Goal: Book appointment/travel/reservation

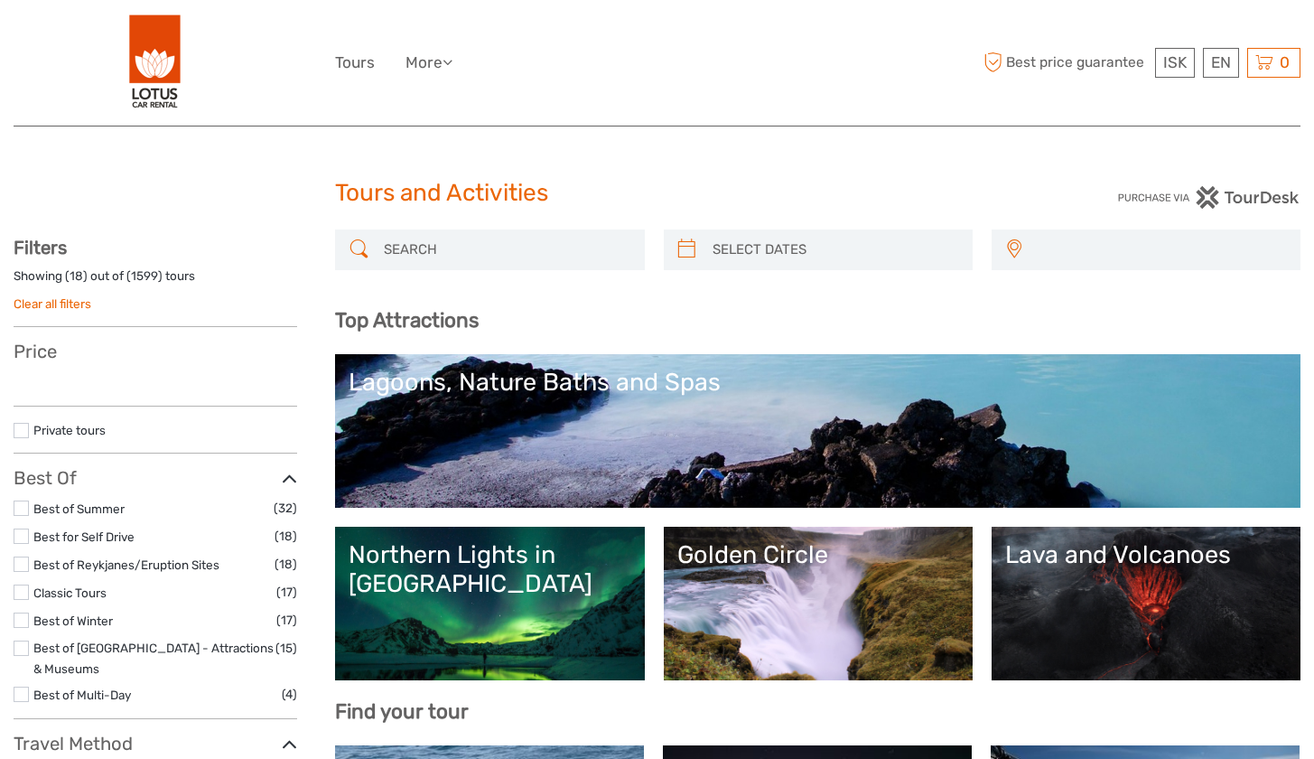
select select
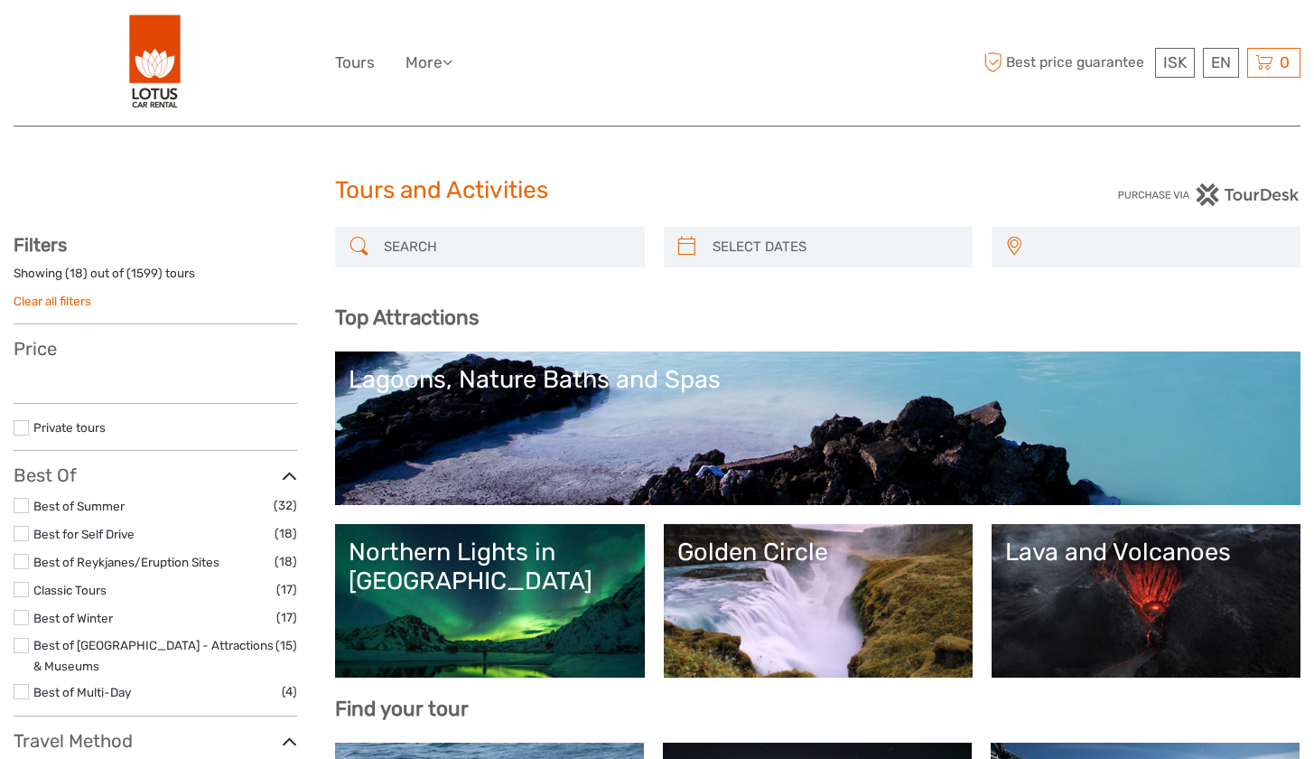
select select
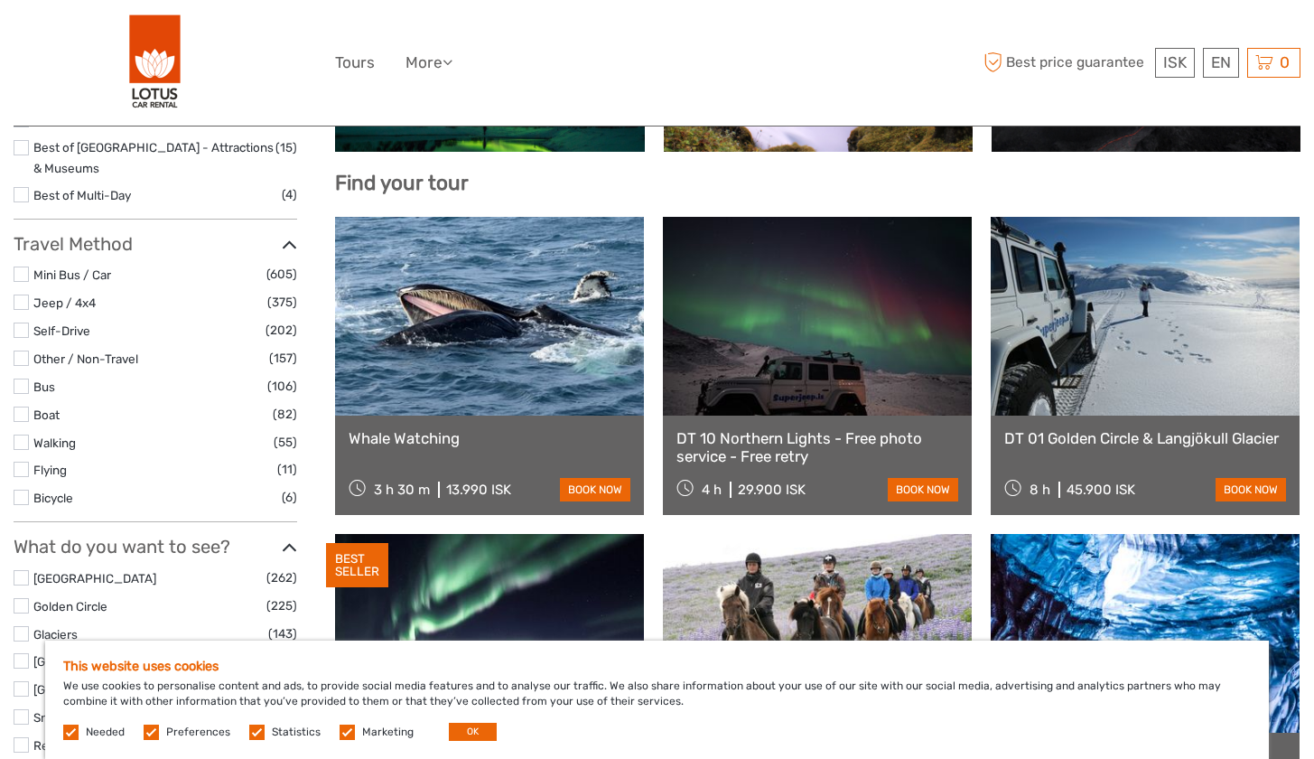
scroll to position [513, 0]
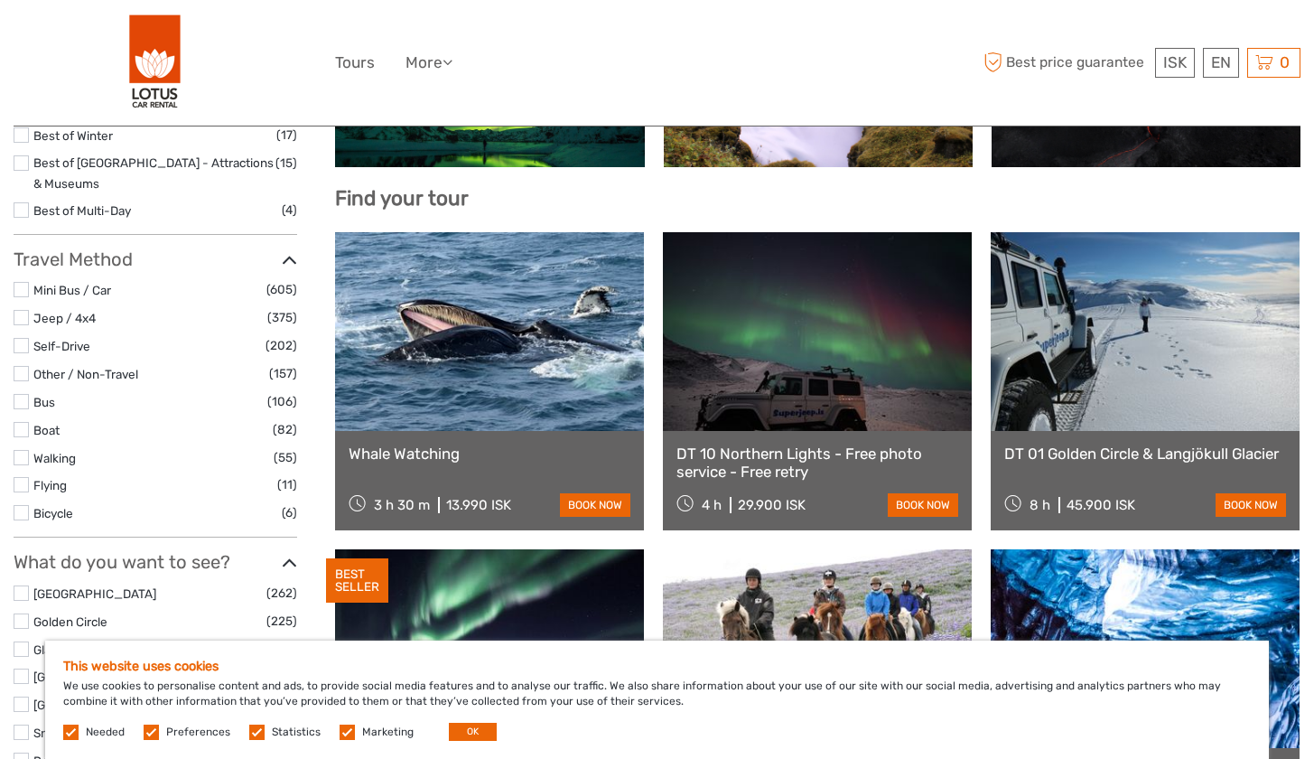
click at [539, 378] on link at bounding box center [489, 331] width 309 height 199
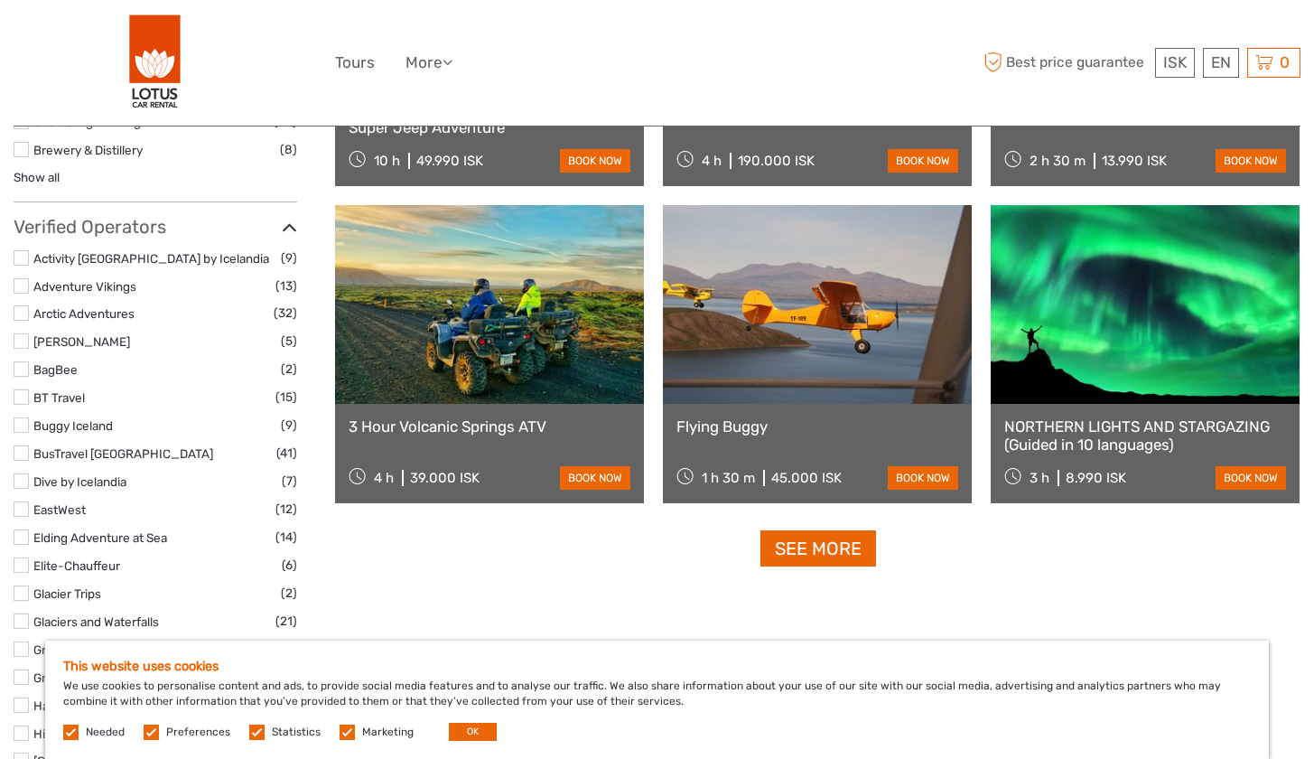
scroll to position [2210, 0]
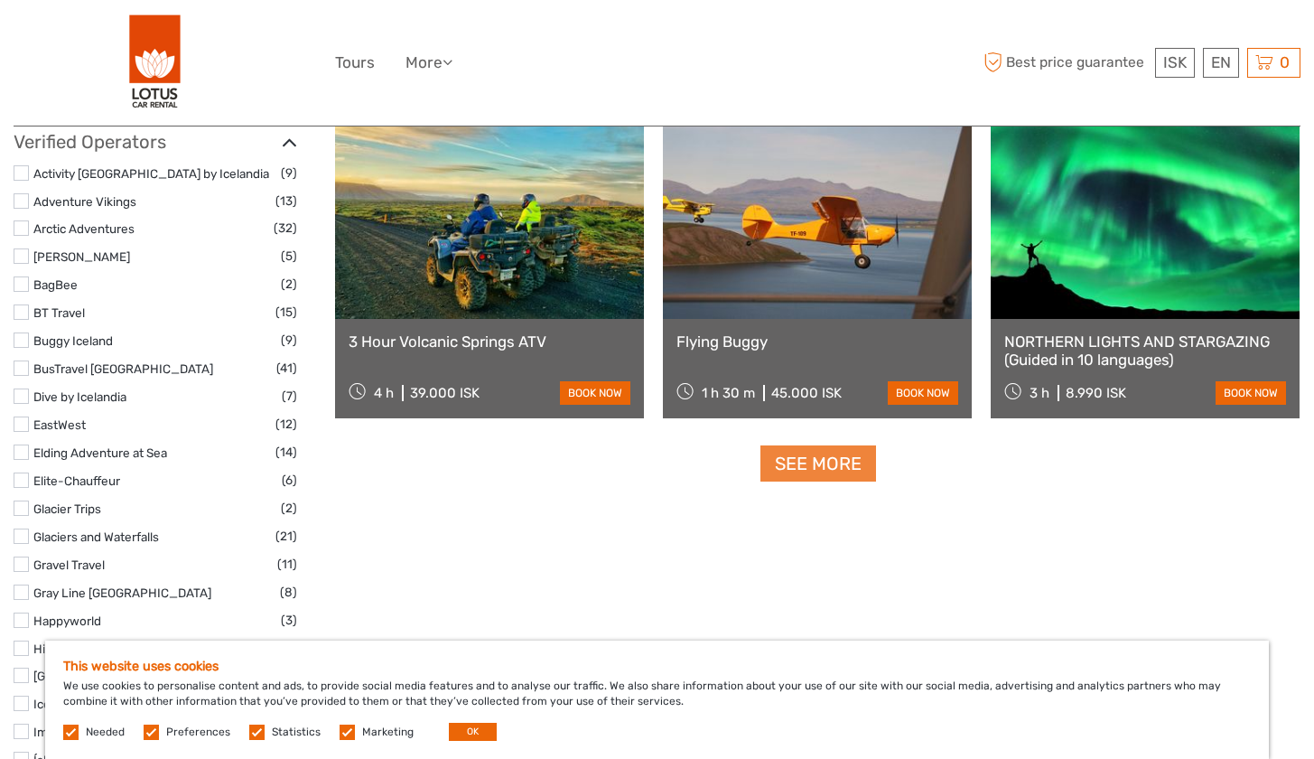
click at [808, 469] on link "See more" at bounding box center [819, 463] width 116 height 37
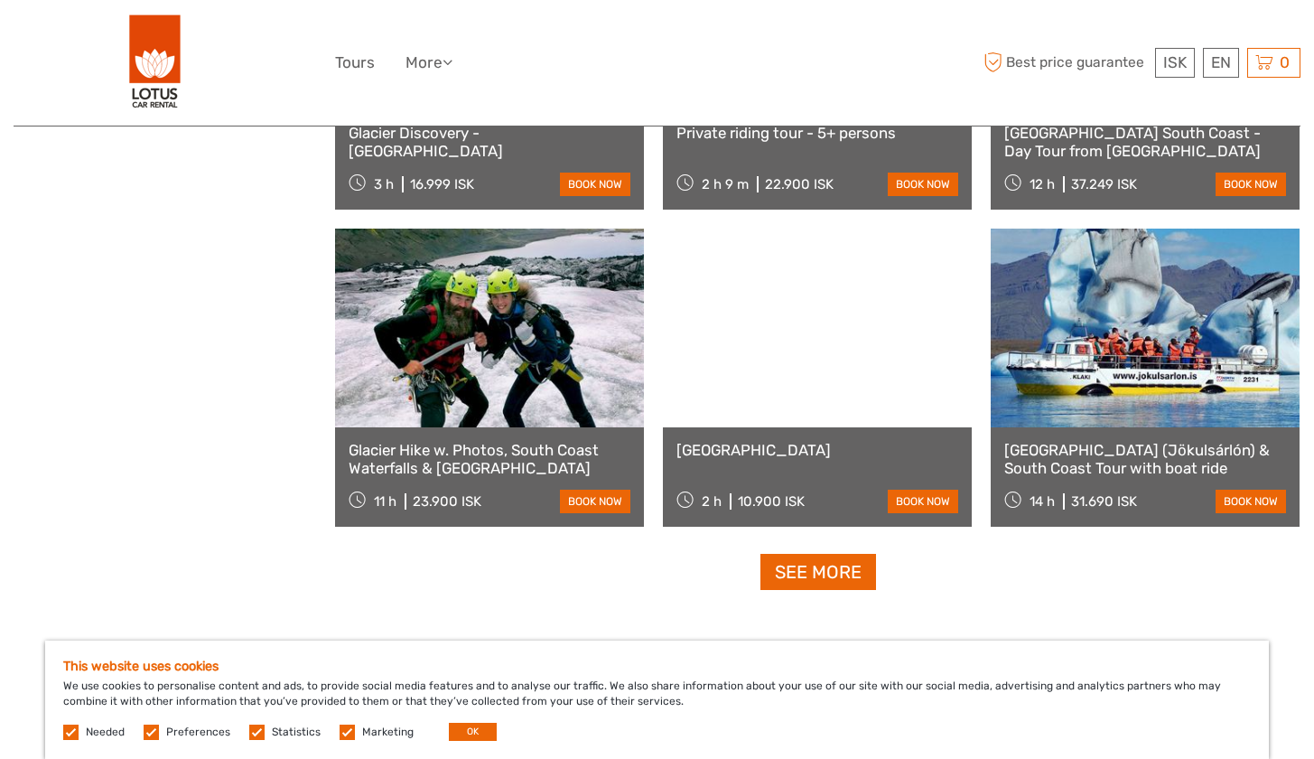
scroll to position [3569, 0]
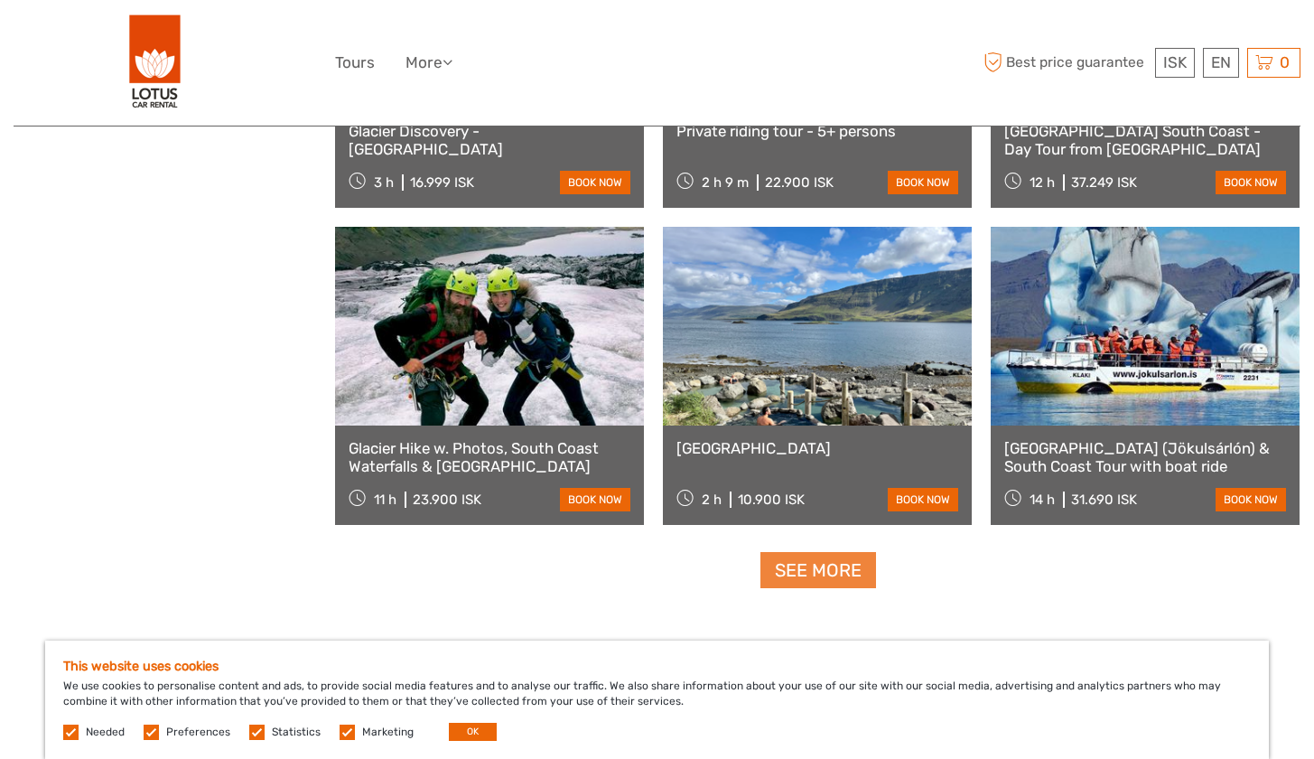
click at [811, 572] on link "See more" at bounding box center [819, 570] width 116 height 37
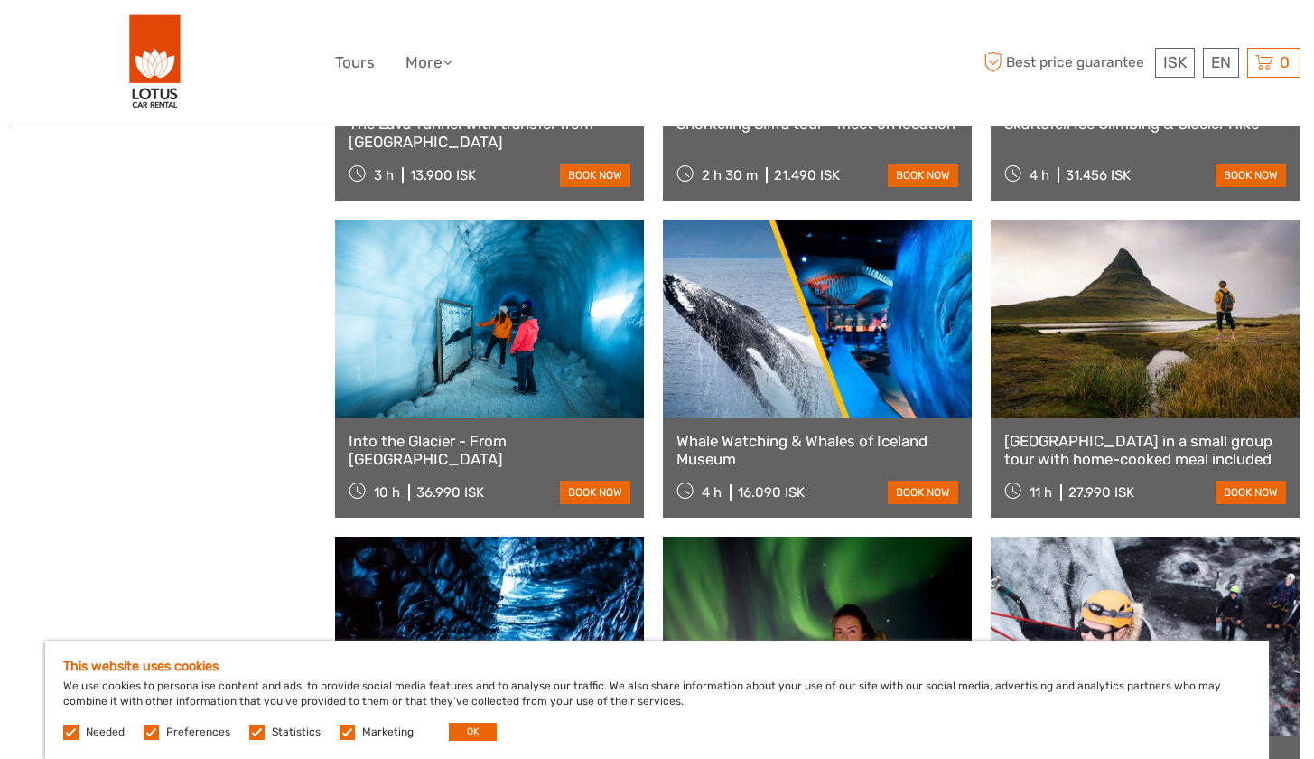
scroll to position [4846, 0]
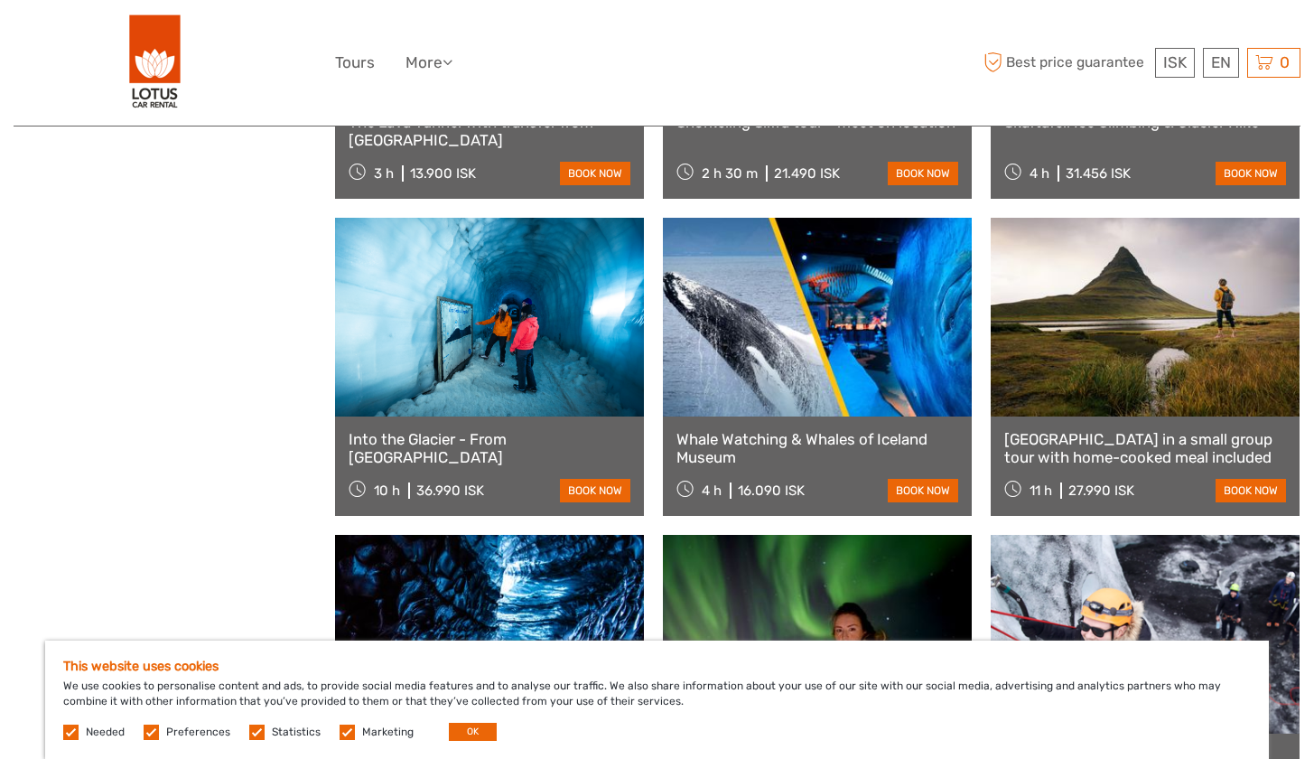
click at [801, 378] on link at bounding box center [817, 317] width 309 height 199
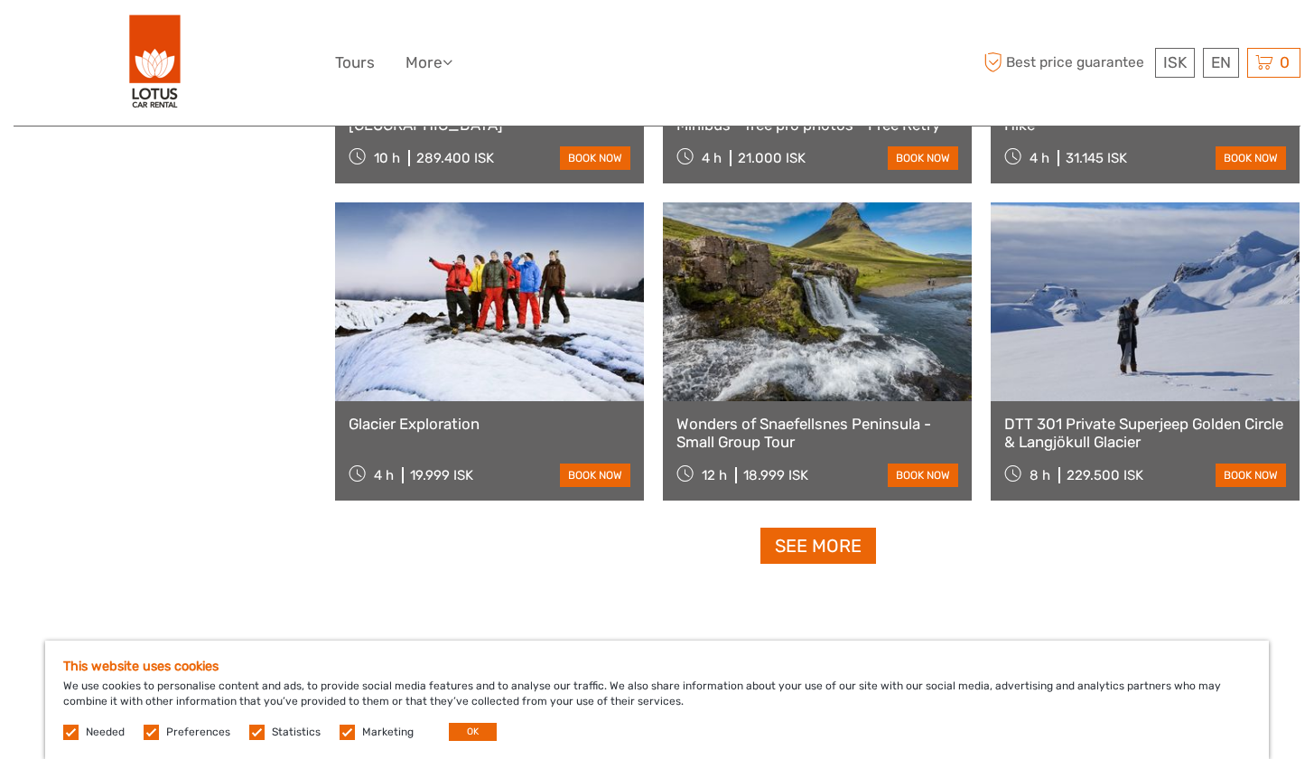
scroll to position [5505, 0]
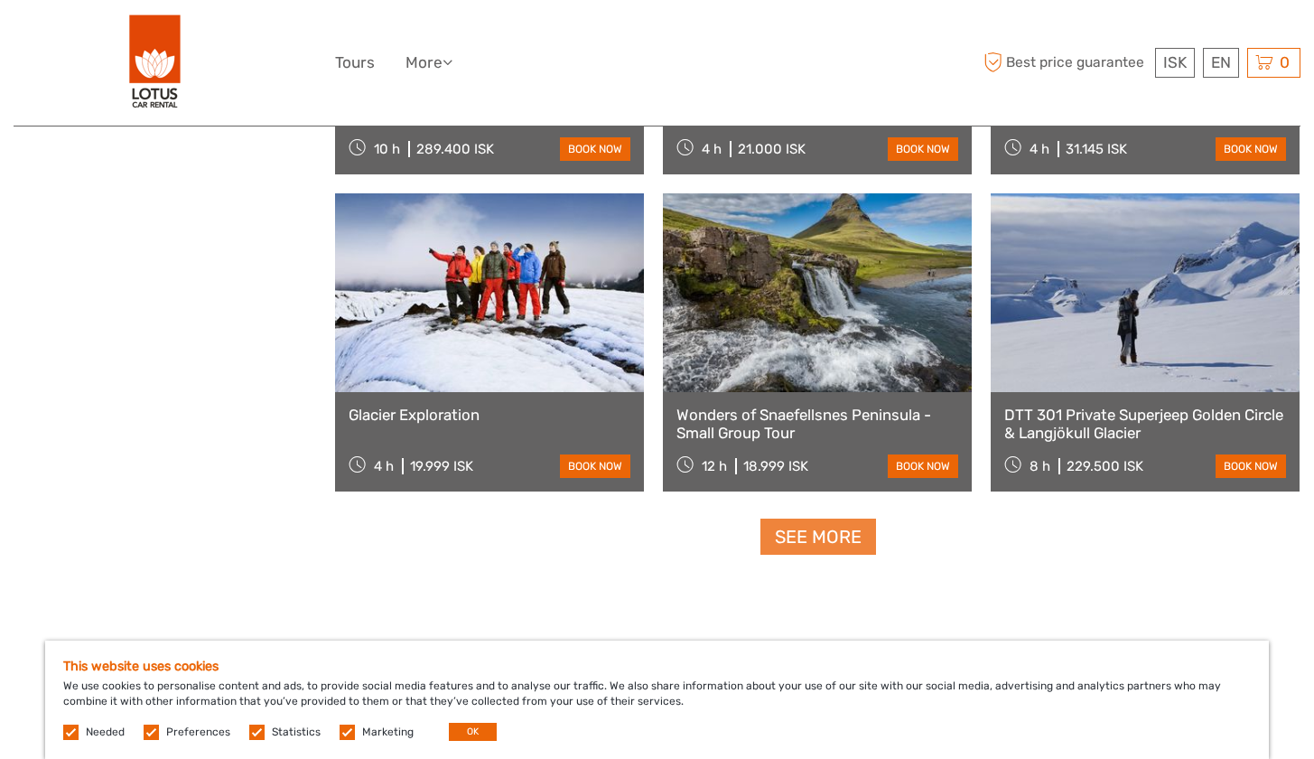
click at [829, 532] on link "See more" at bounding box center [819, 536] width 116 height 37
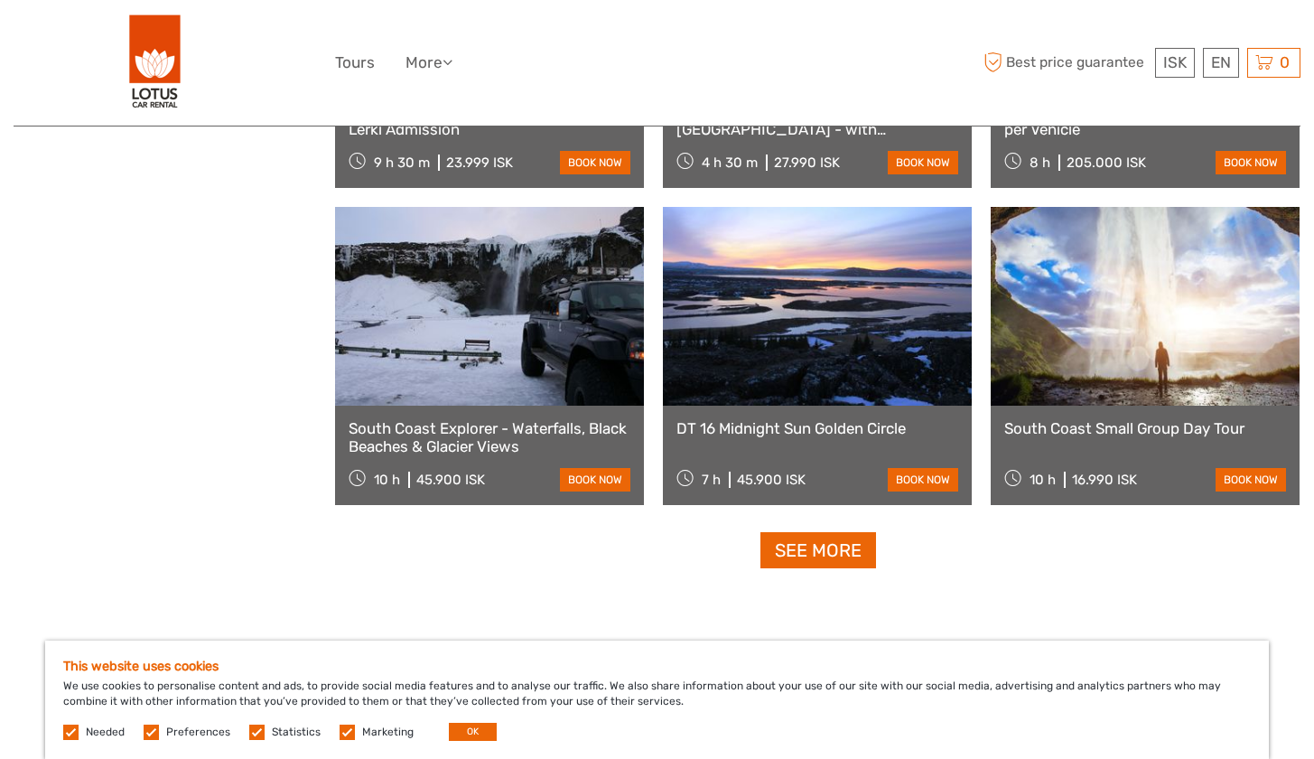
scroll to position [7395, 0]
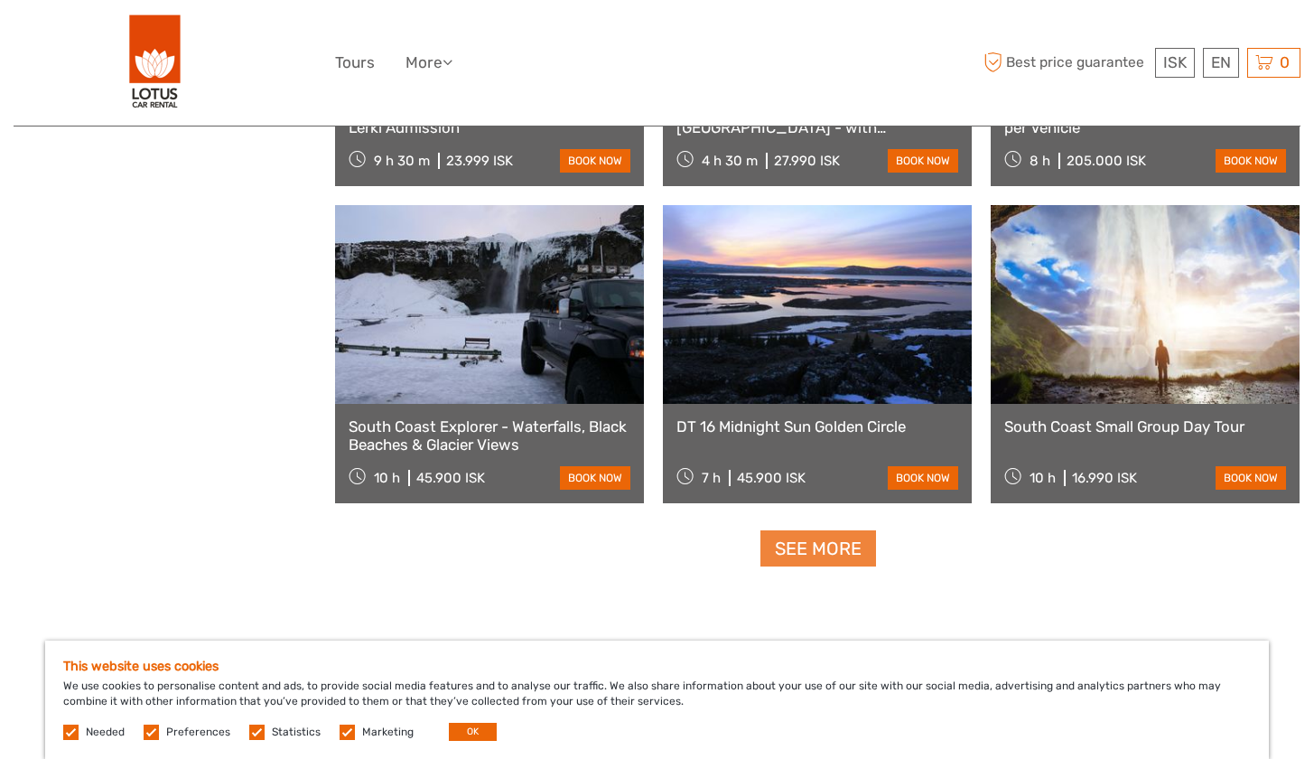
click at [805, 549] on link "See more" at bounding box center [819, 548] width 116 height 37
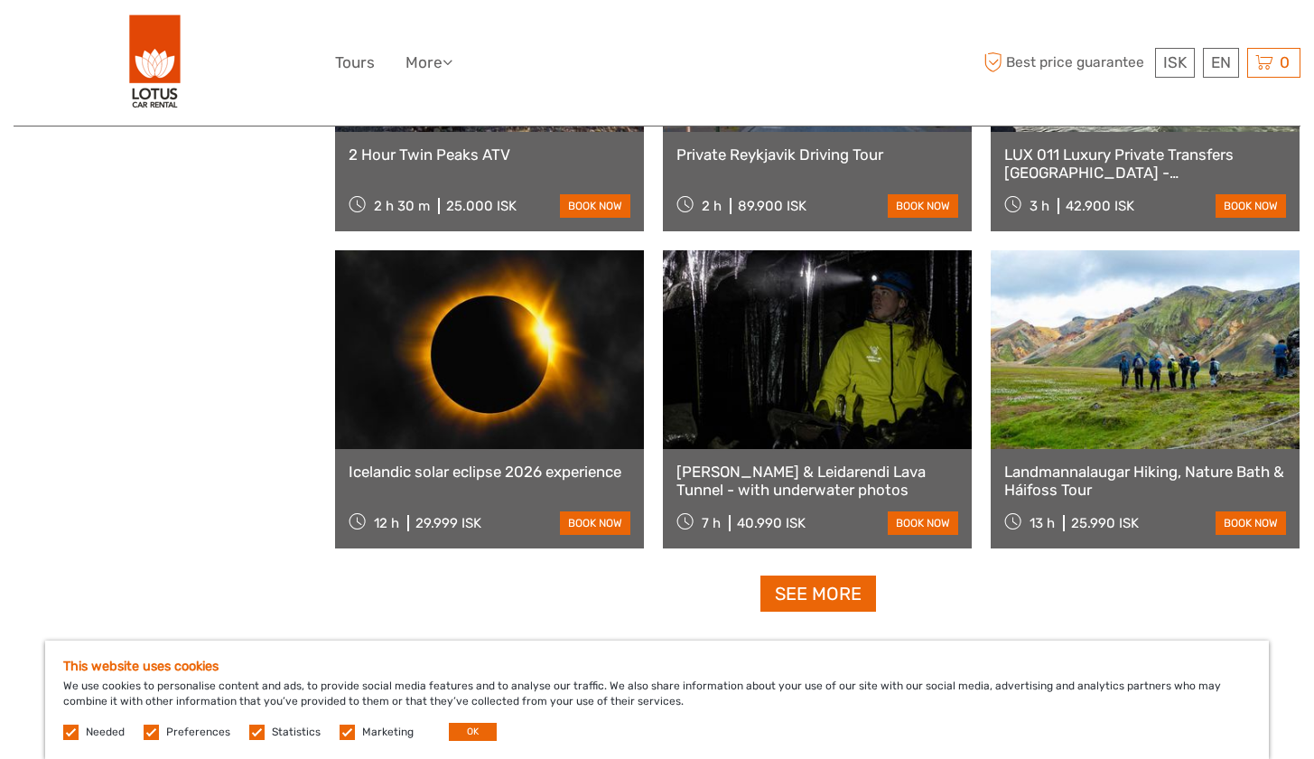
scroll to position [9256, 0]
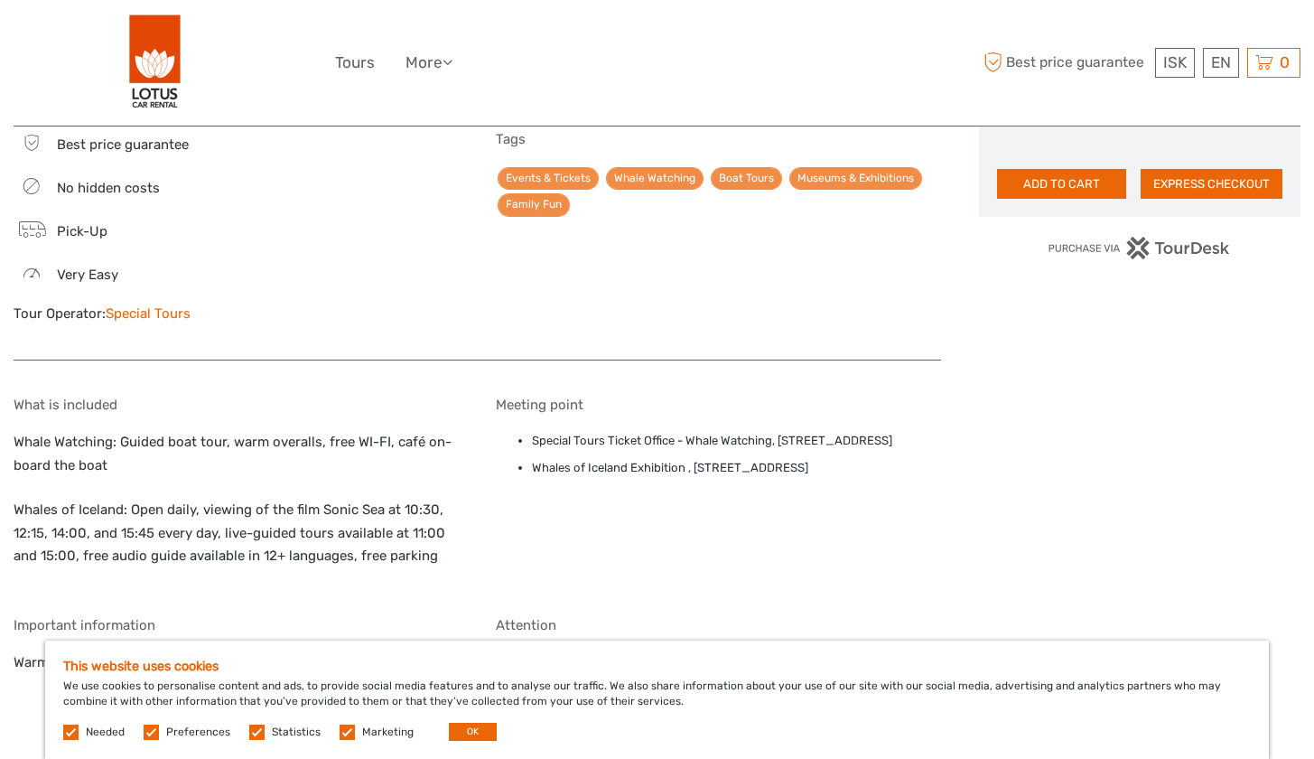
scroll to position [1338, 0]
